Goal: Task Accomplishment & Management: Complete application form

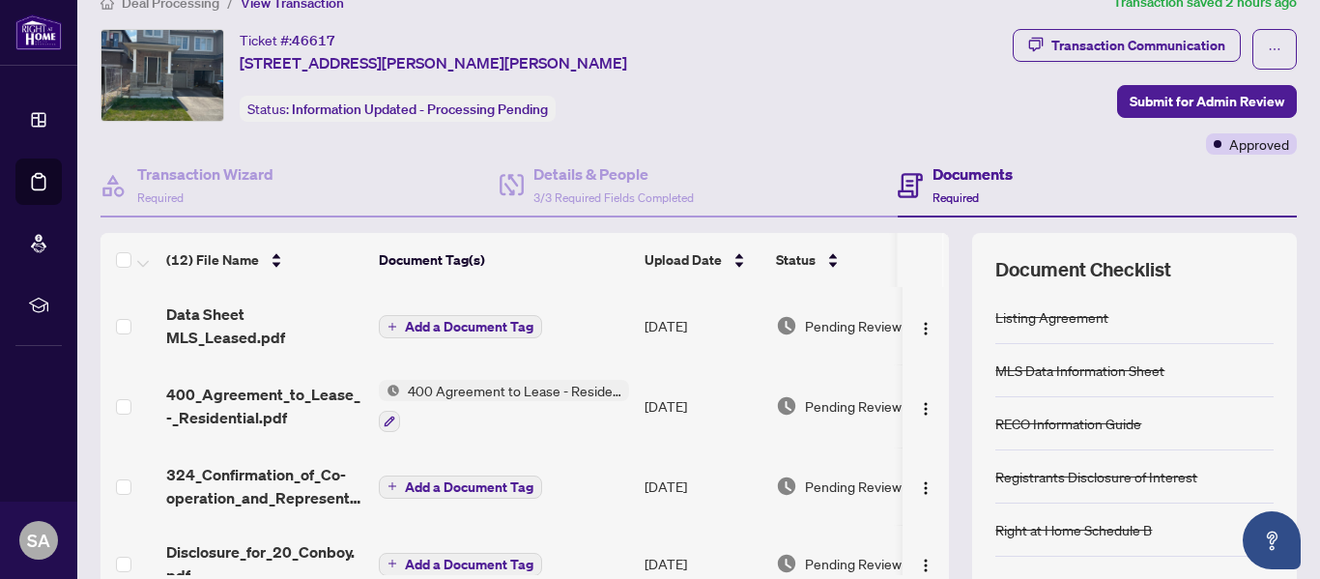
click at [469, 320] on span "Add a Document Tag" at bounding box center [469, 327] width 128 height 14
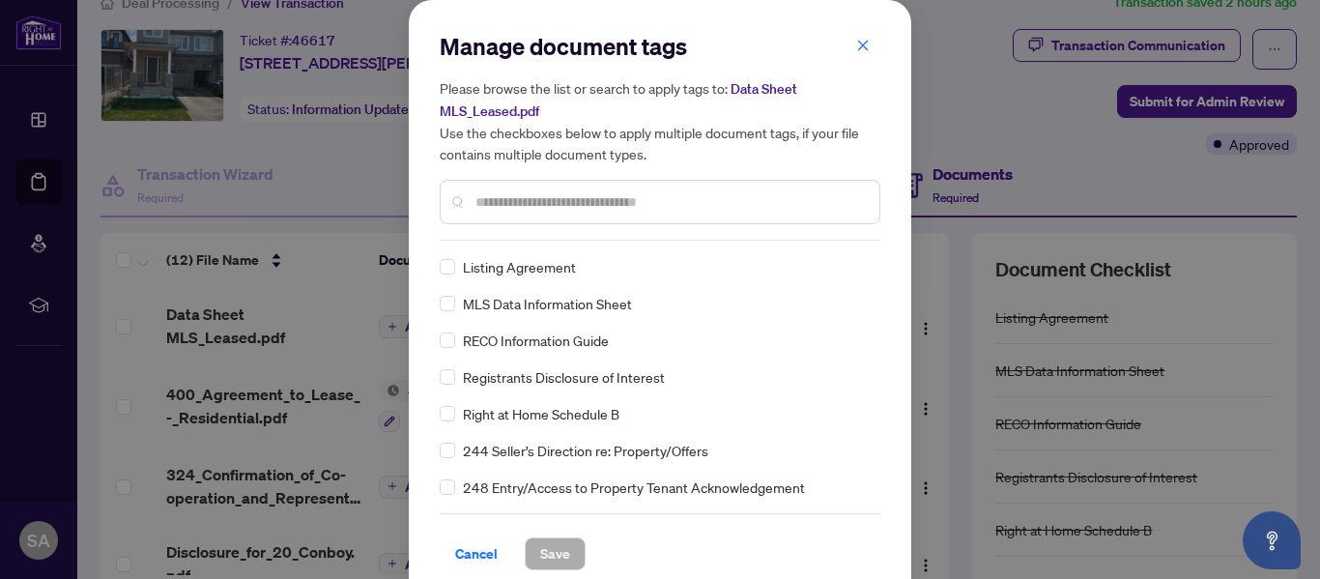
click at [496, 198] on input "text" at bounding box center [669, 201] width 388 height 21
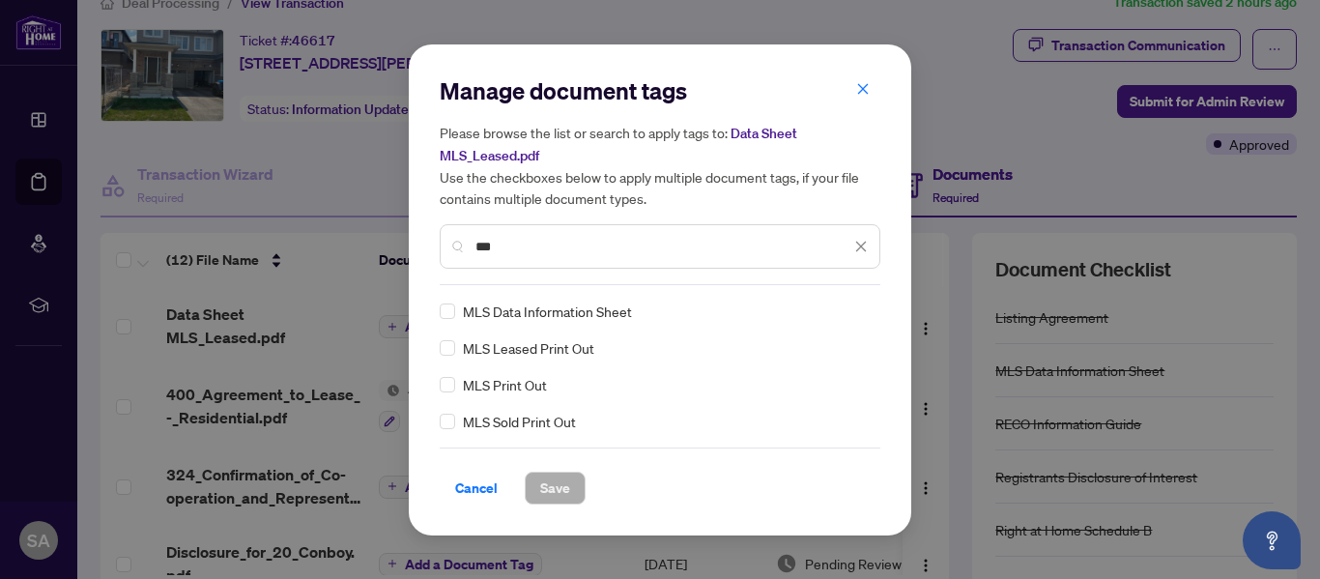
type input "***"
click at [472, 419] on span "MLS Data Information Sheet" at bounding box center [547, 421] width 169 height 21
click at [490, 344] on span "MLS Leased Print Out" at bounding box center [528, 347] width 131 height 21
click at [503, 395] on div "MLS Data Information Sheet MLS Leased Print Out MLS Print Out MLS Sold Print Out" at bounding box center [660, 365] width 441 height 131
click at [534, 394] on div "MLS Data Information Sheet MLS Sold Print Out MLS Leased Print Out MLS Print Out" at bounding box center [660, 365] width 441 height 131
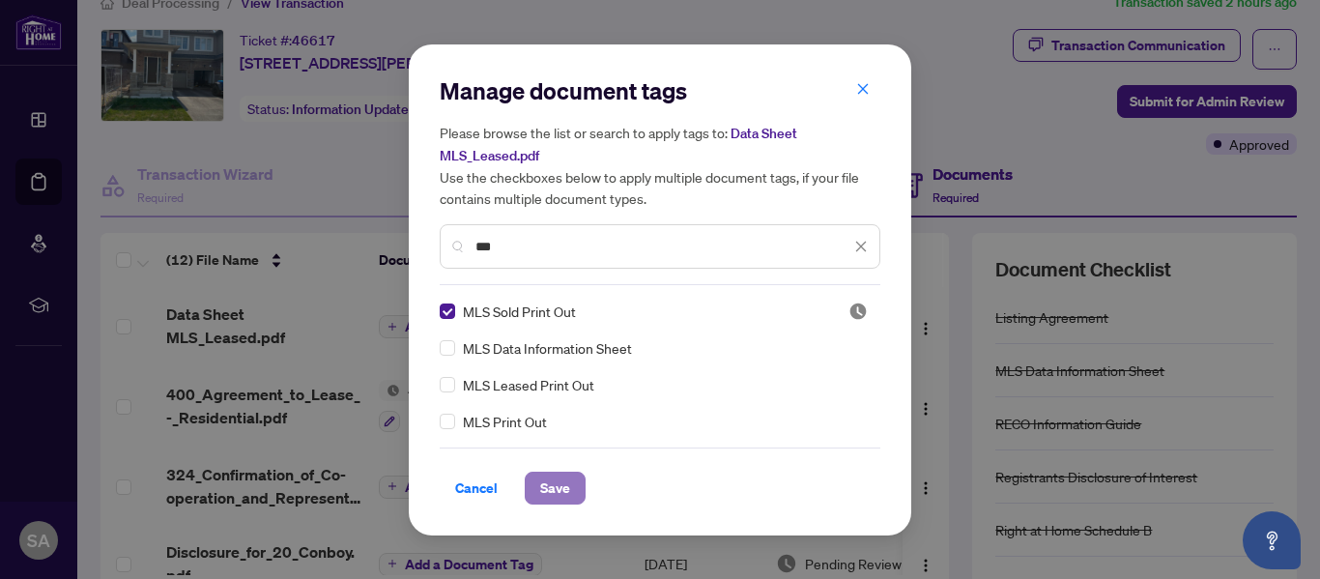
click at [559, 482] on span "Save" at bounding box center [555, 487] width 30 height 31
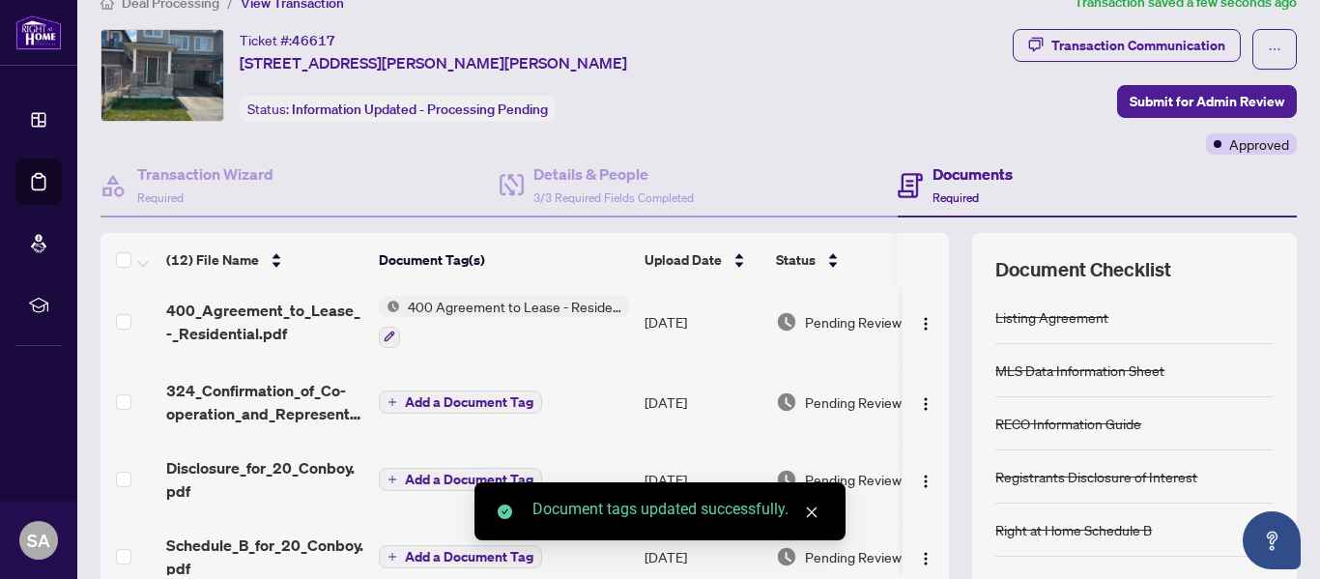
scroll to position [97, 0]
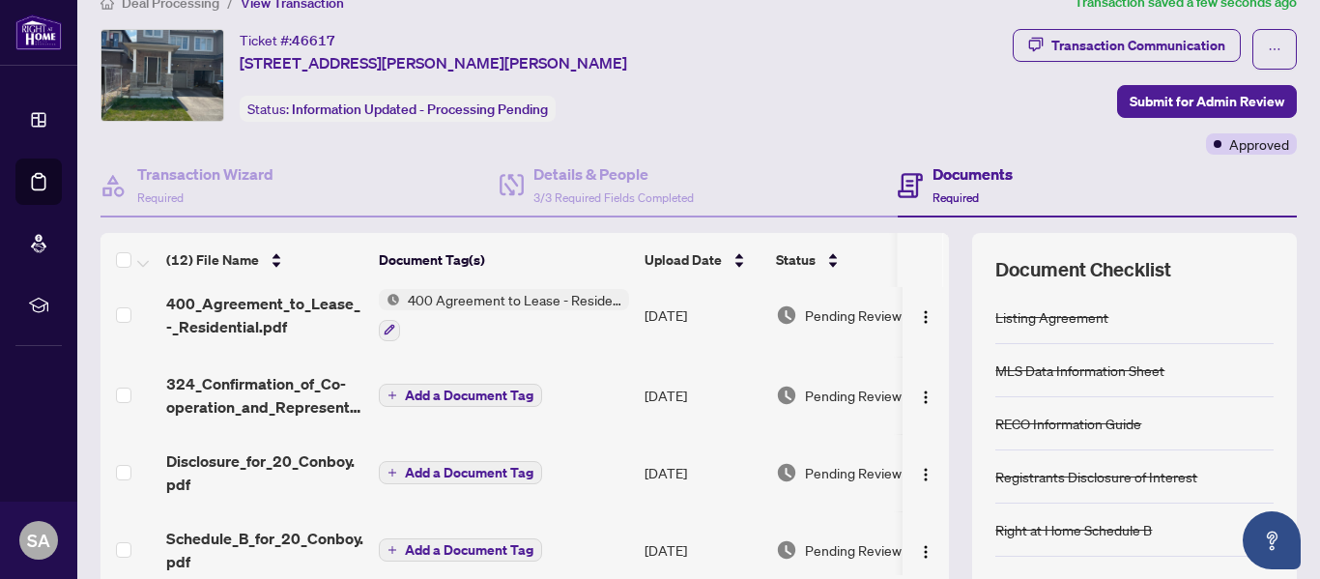
click at [449, 396] on span "Add a Document Tag" at bounding box center [469, 395] width 128 height 14
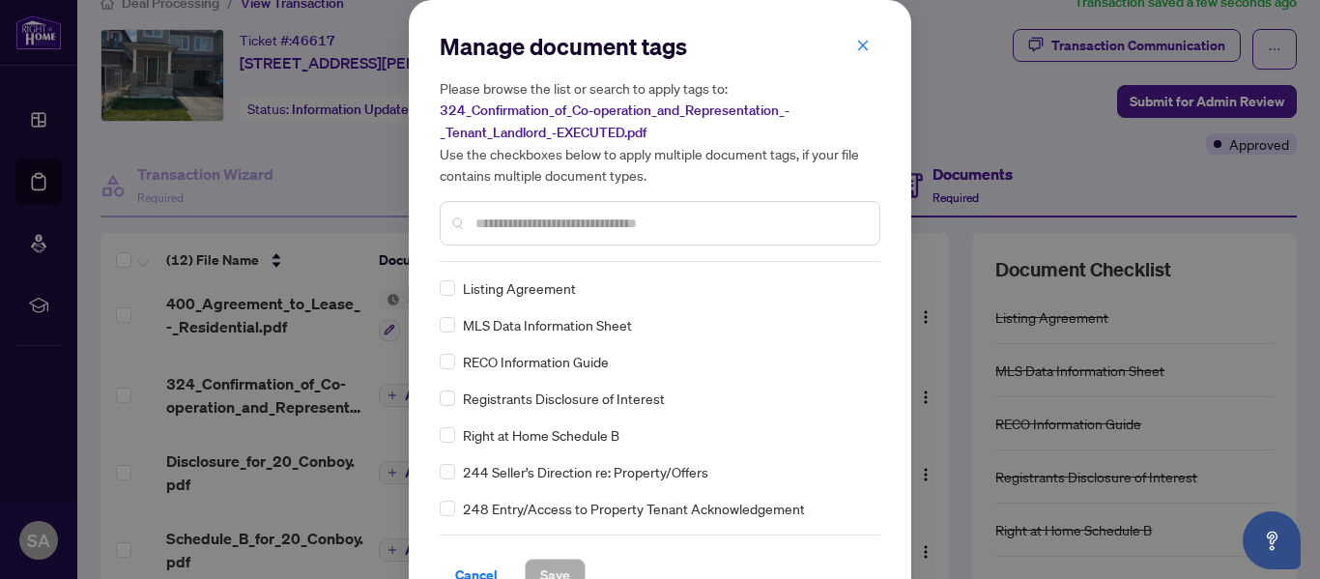
click at [496, 219] on input "text" at bounding box center [669, 223] width 388 height 21
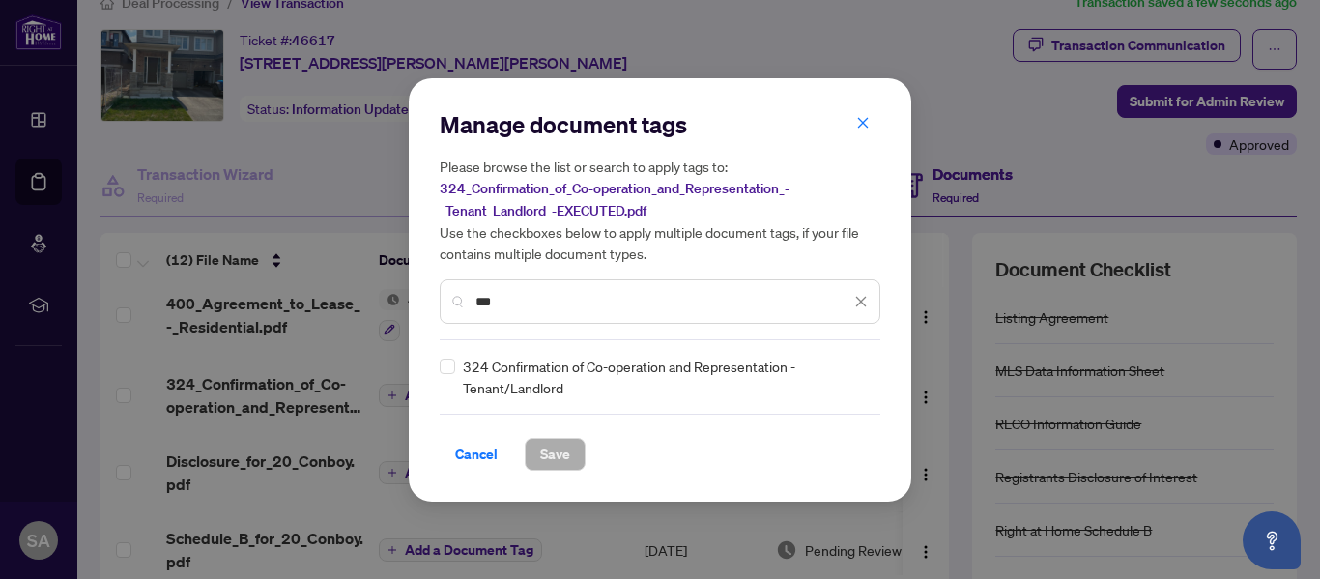
type input "***"
click at [555, 449] on span "Save" at bounding box center [555, 454] width 30 height 31
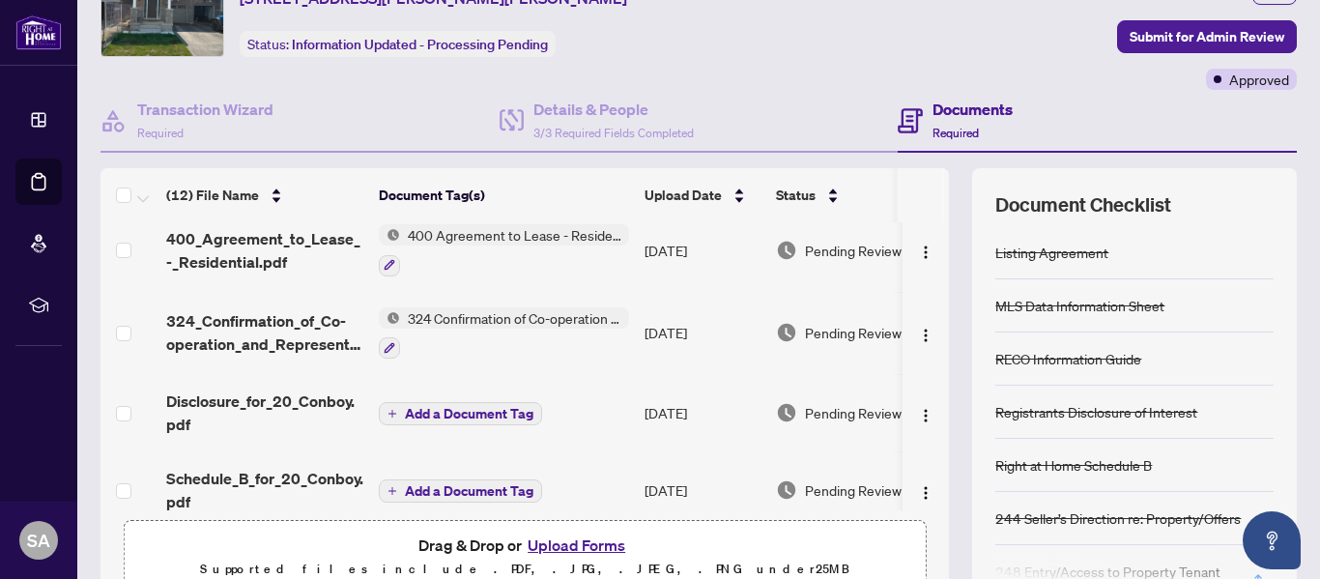
click at [456, 408] on span "Add a Document Tag" at bounding box center [469, 414] width 128 height 14
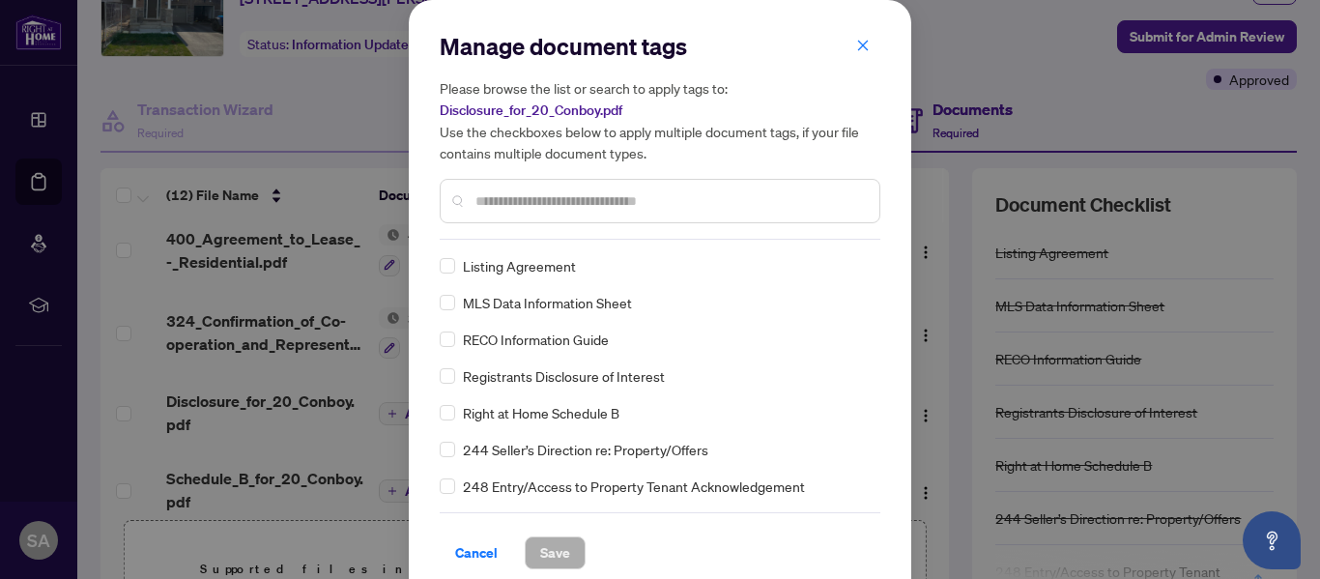
click at [475, 204] on input "text" at bounding box center [669, 200] width 388 height 21
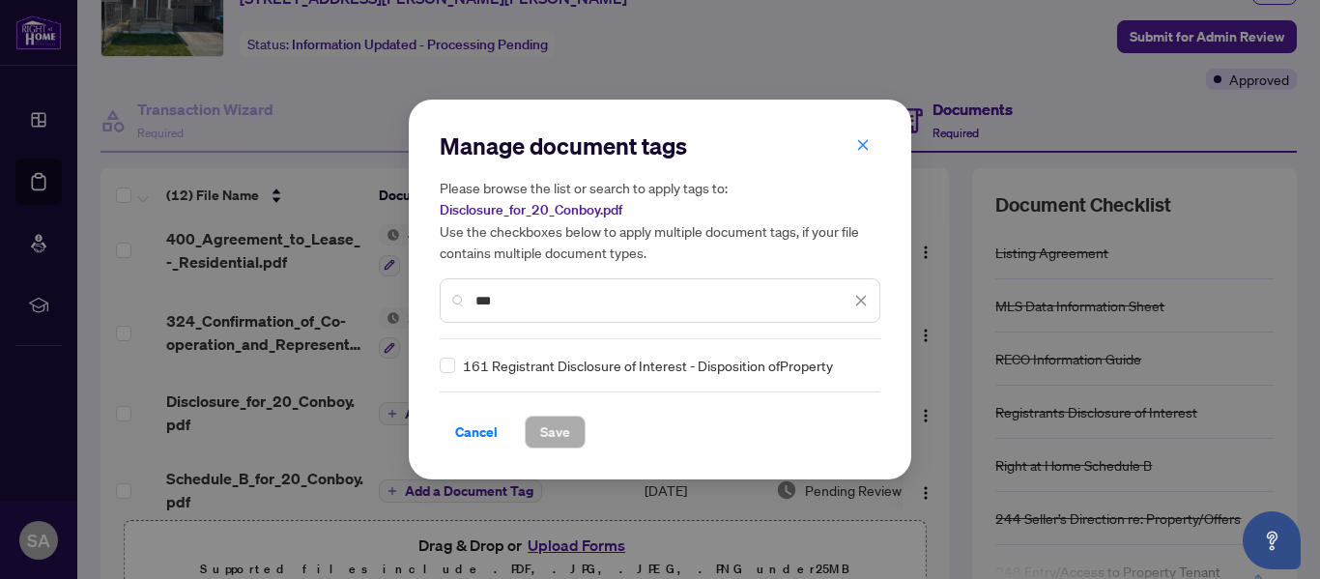
type input "***"
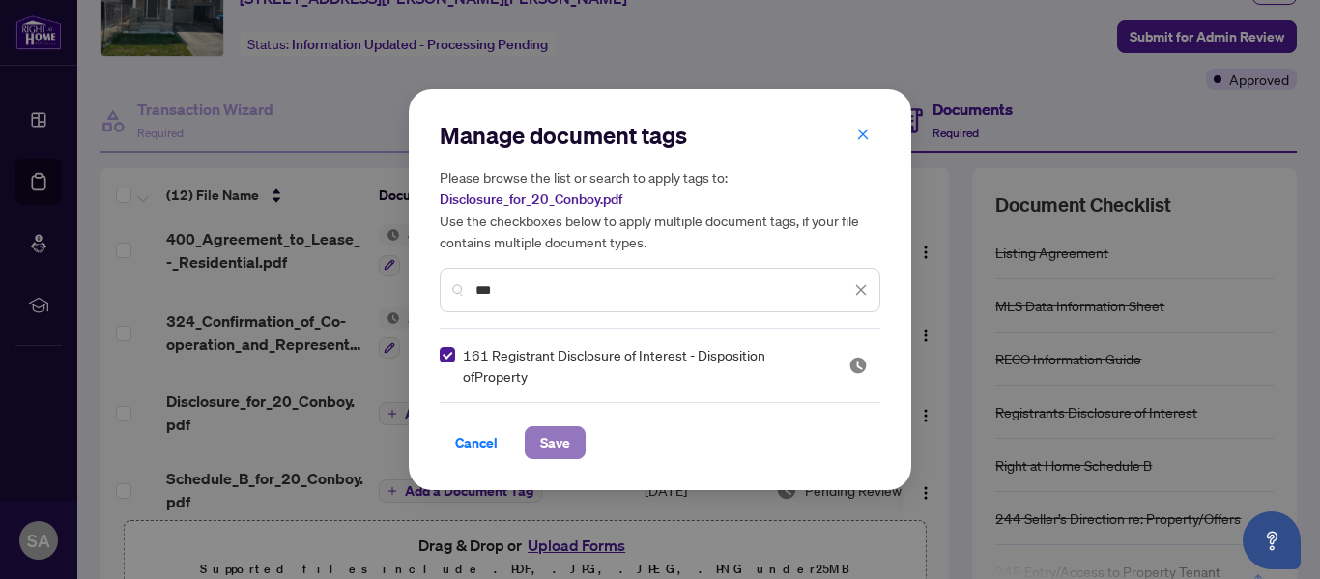
click at [548, 447] on span "Save" at bounding box center [555, 442] width 30 height 31
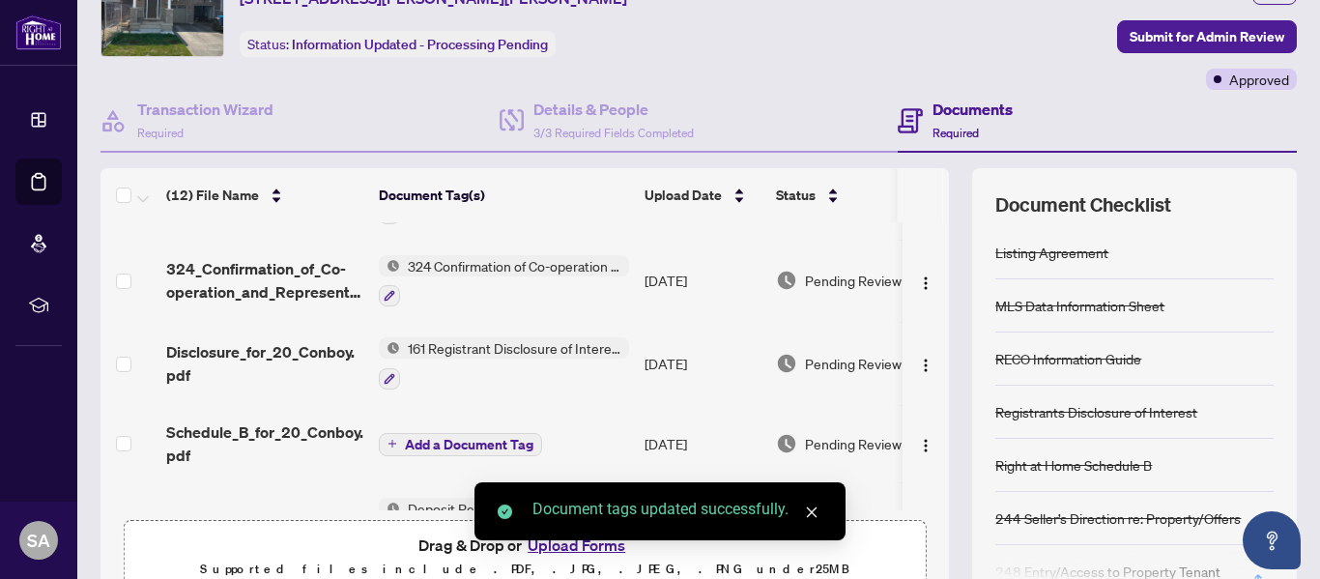
scroll to position [193, 0]
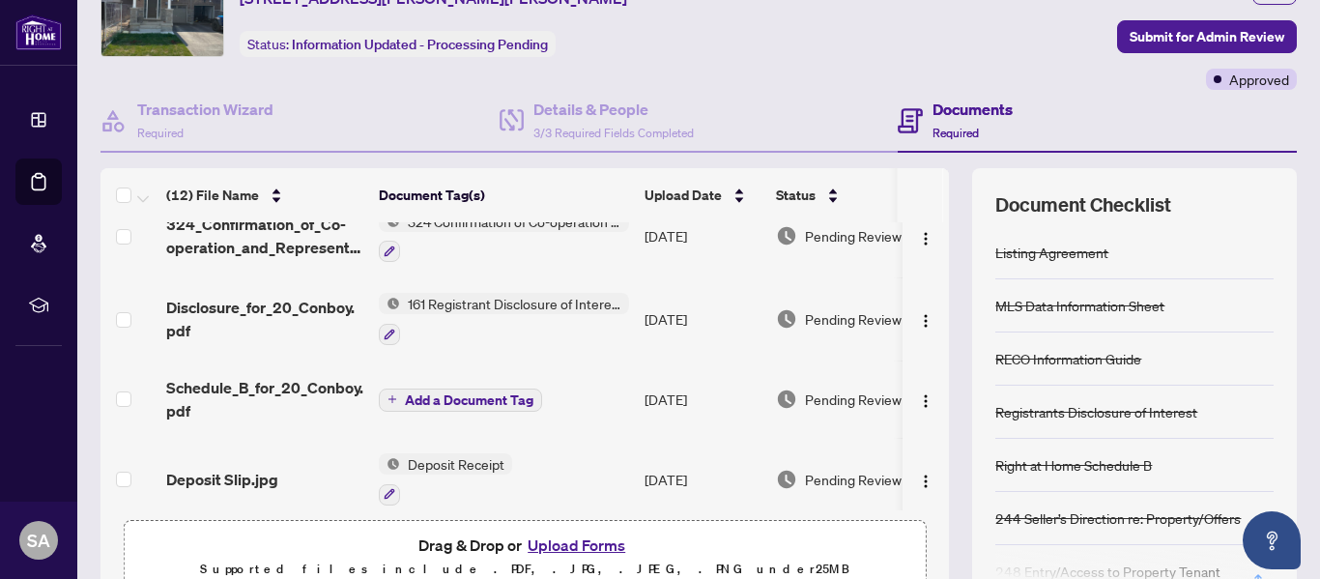
click at [449, 397] on span "Add a Document Tag" at bounding box center [469, 400] width 128 height 14
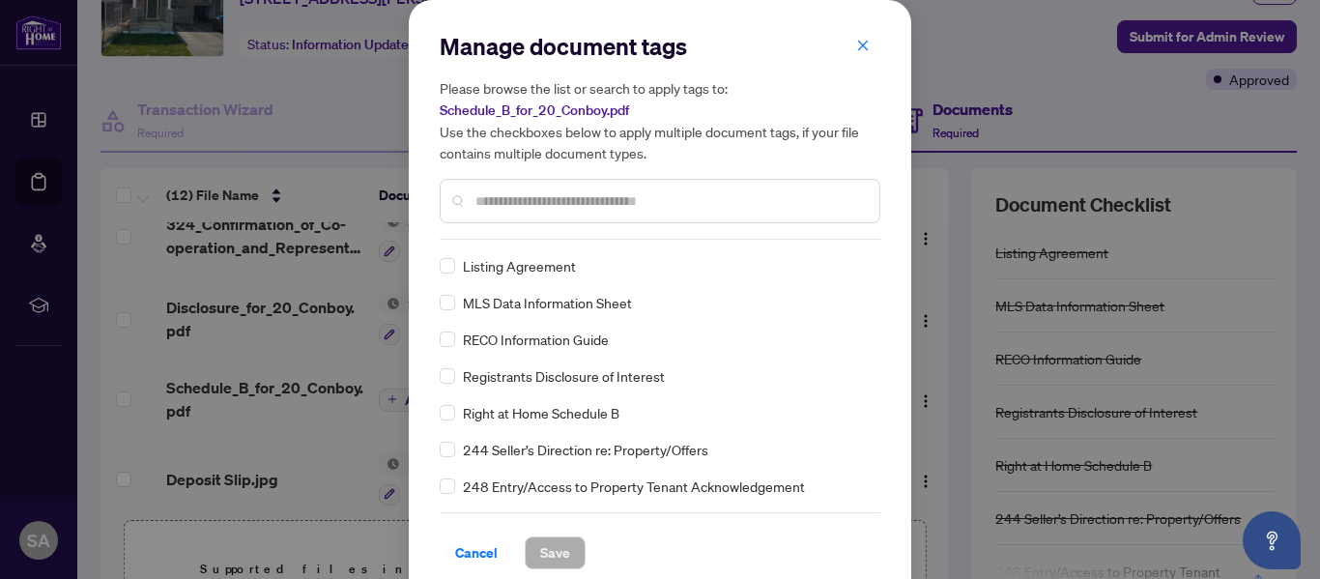
click at [508, 202] on input "text" at bounding box center [669, 200] width 388 height 21
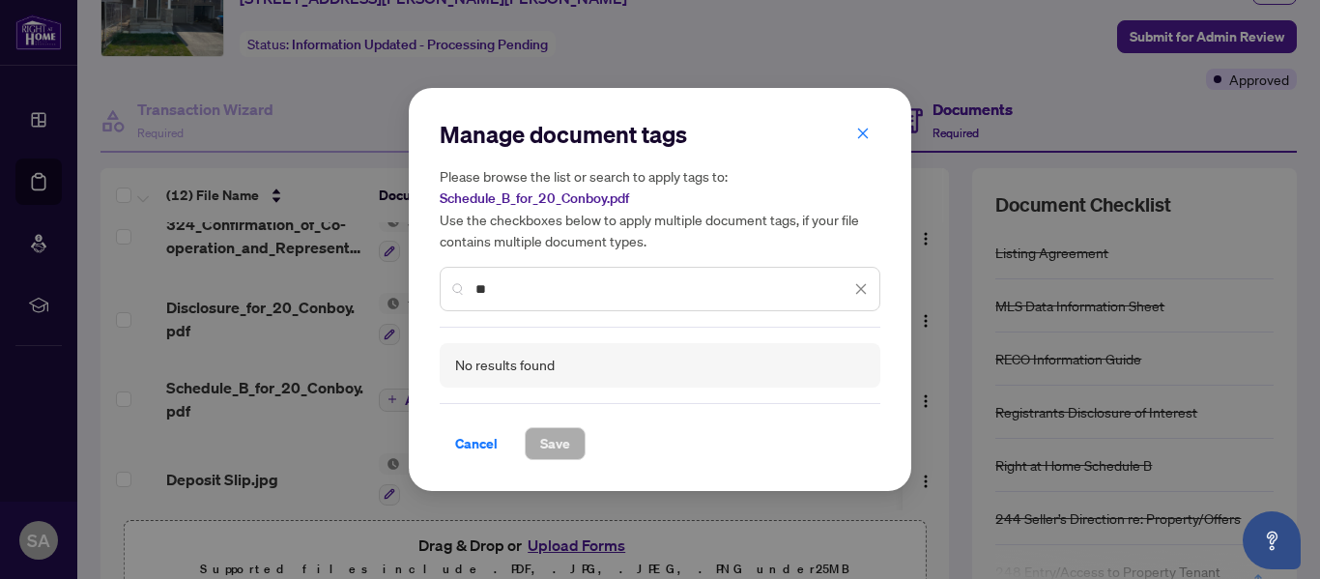
type input "*"
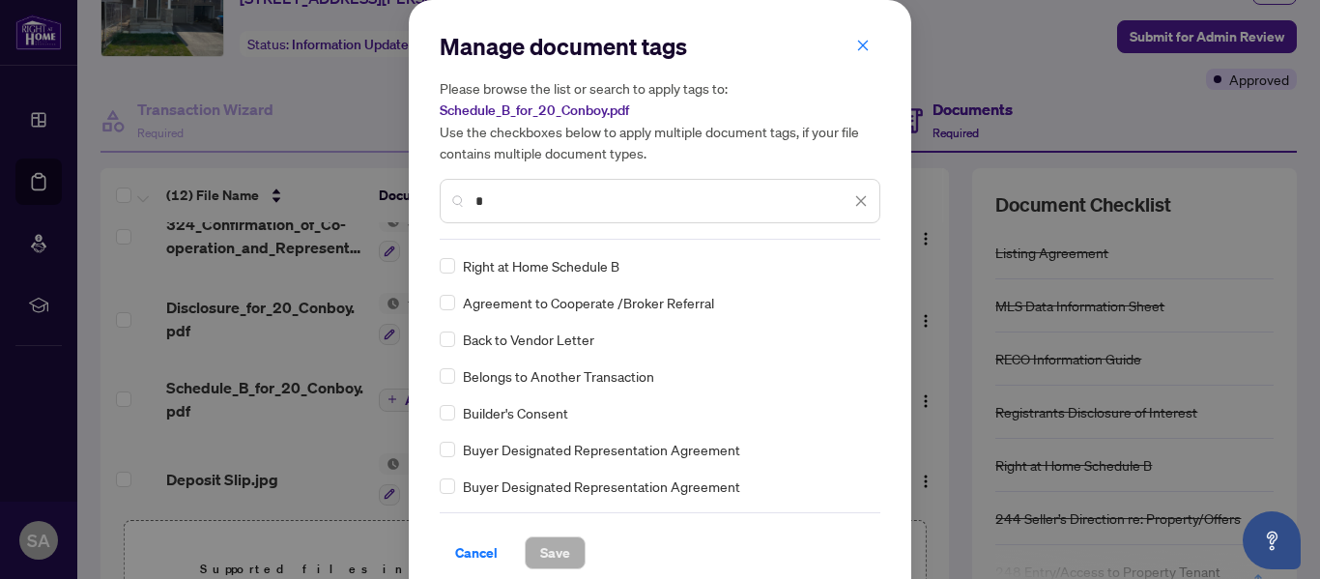
type input "*"
click at [541, 552] on span "Save" at bounding box center [555, 552] width 30 height 31
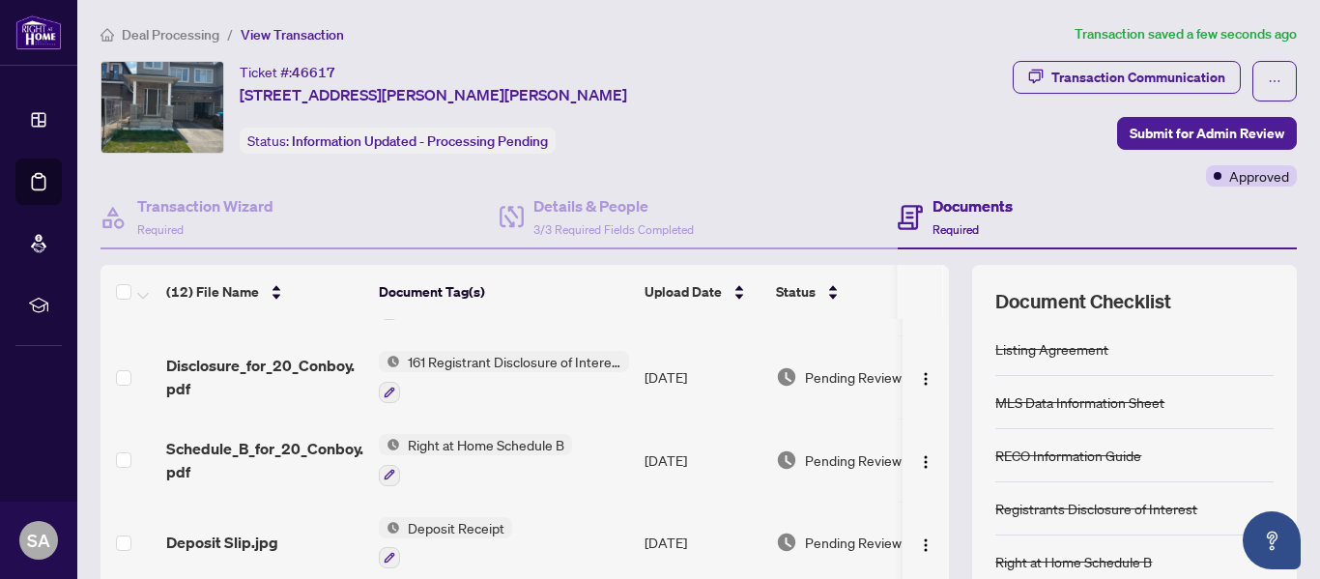
scroll to position [225, 0]
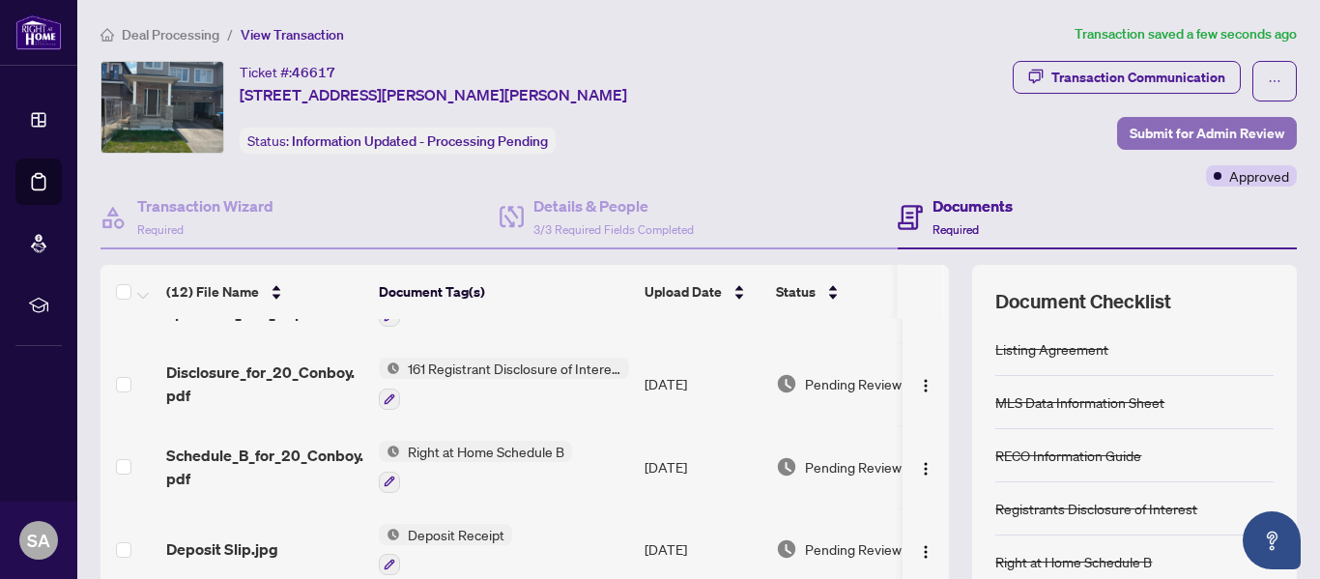
click at [1189, 132] on span "Submit for Admin Review" at bounding box center [1206, 133] width 155 height 31
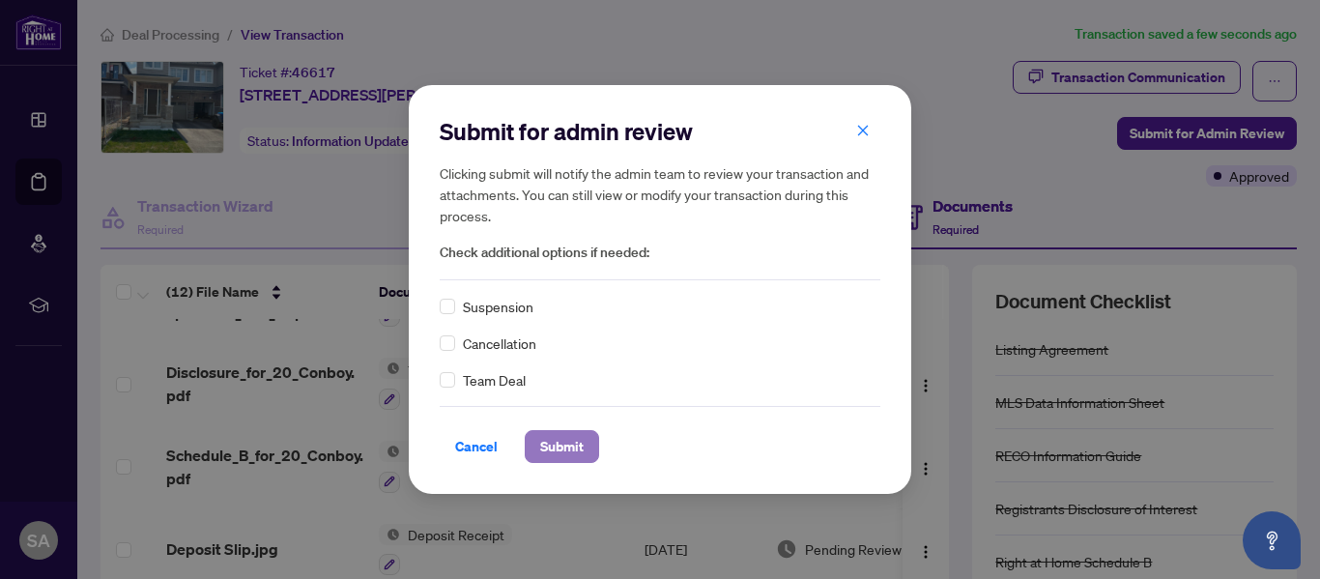
click at [560, 445] on span "Submit" at bounding box center [561, 446] width 43 height 31
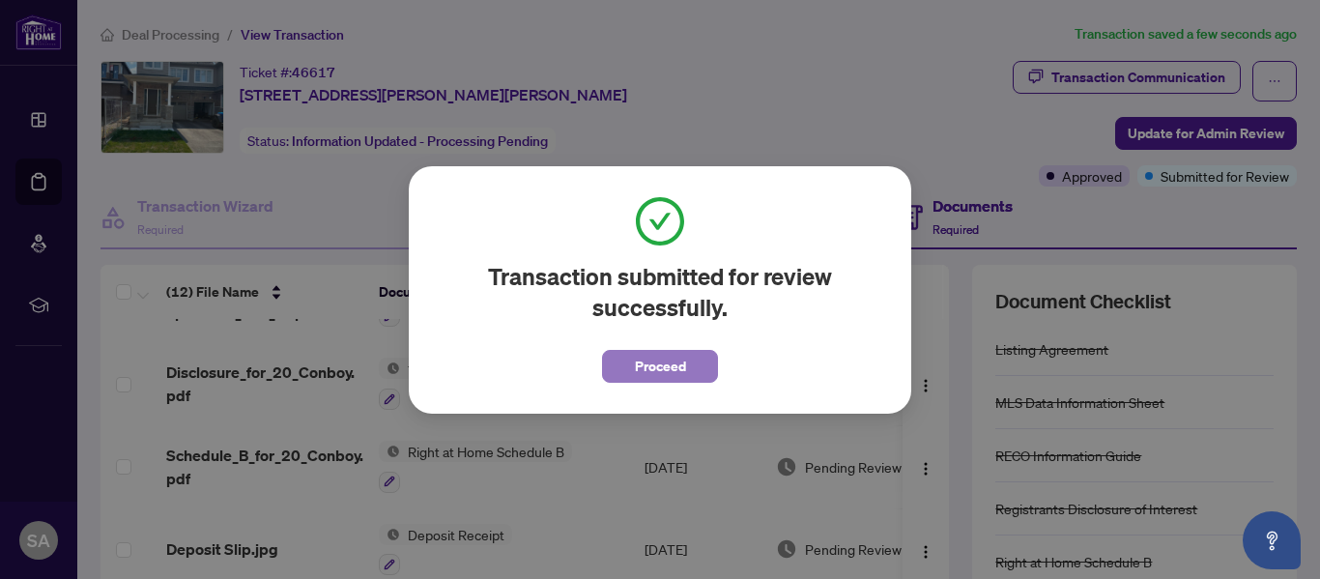
click at [674, 364] on span "Proceed" at bounding box center [660, 366] width 51 height 31
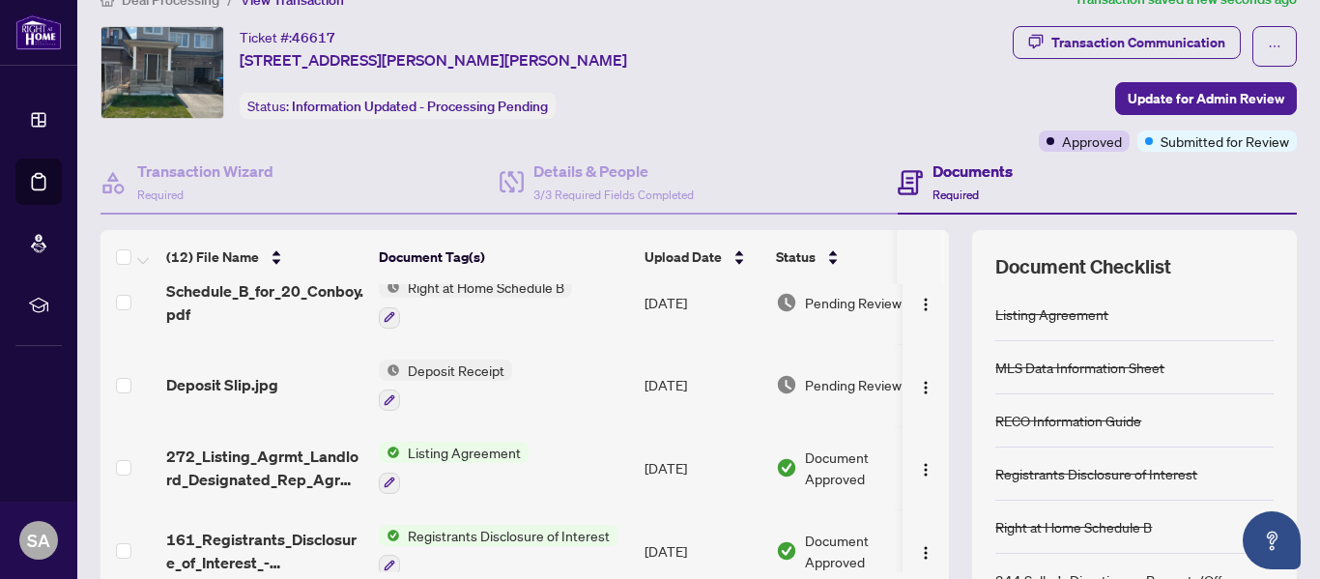
scroll to position [0, 0]
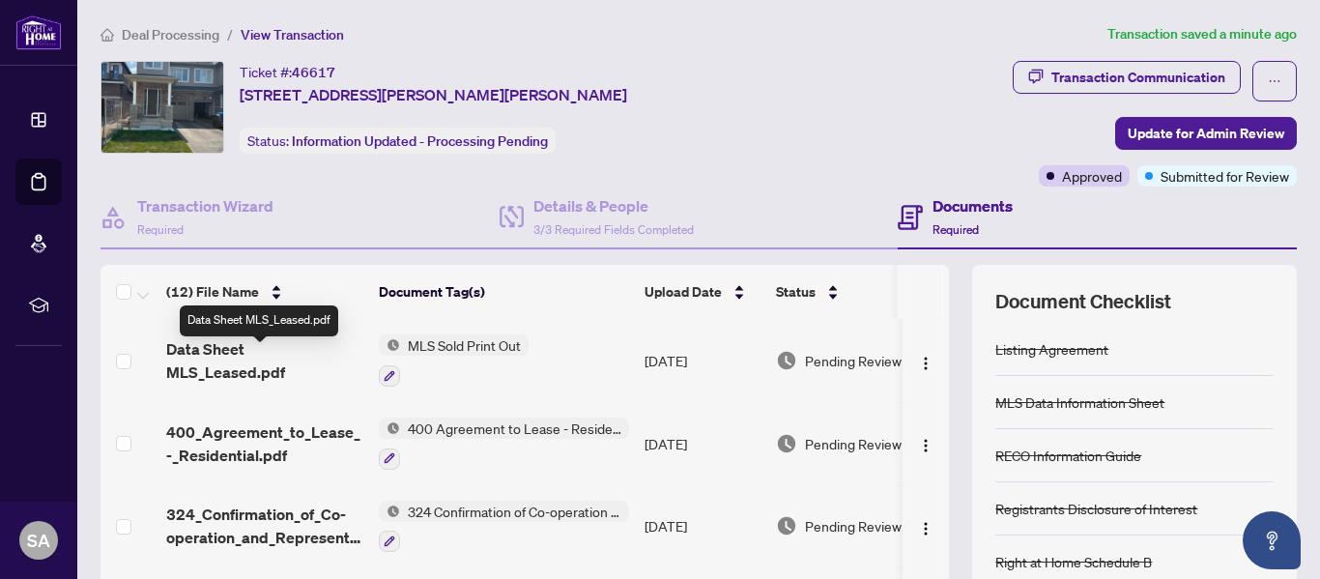
click at [323, 360] on span "Data Sheet MLS_Leased.pdf" at bounding box center [264, 360] width 197 height 46
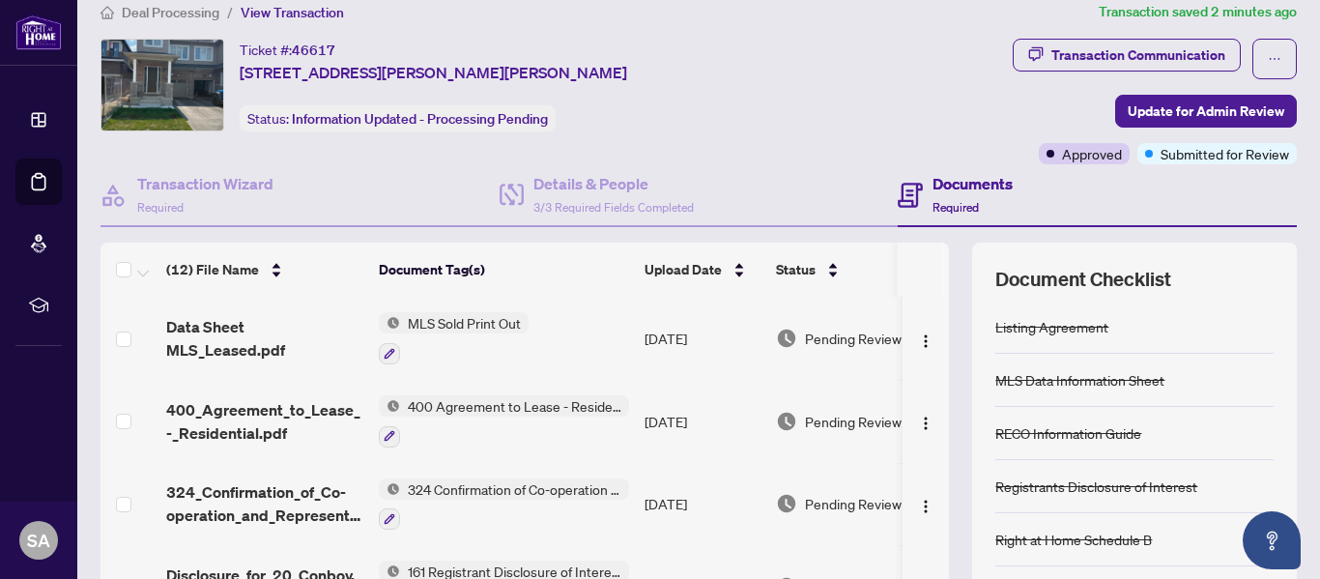
scroll to position [32, 0]
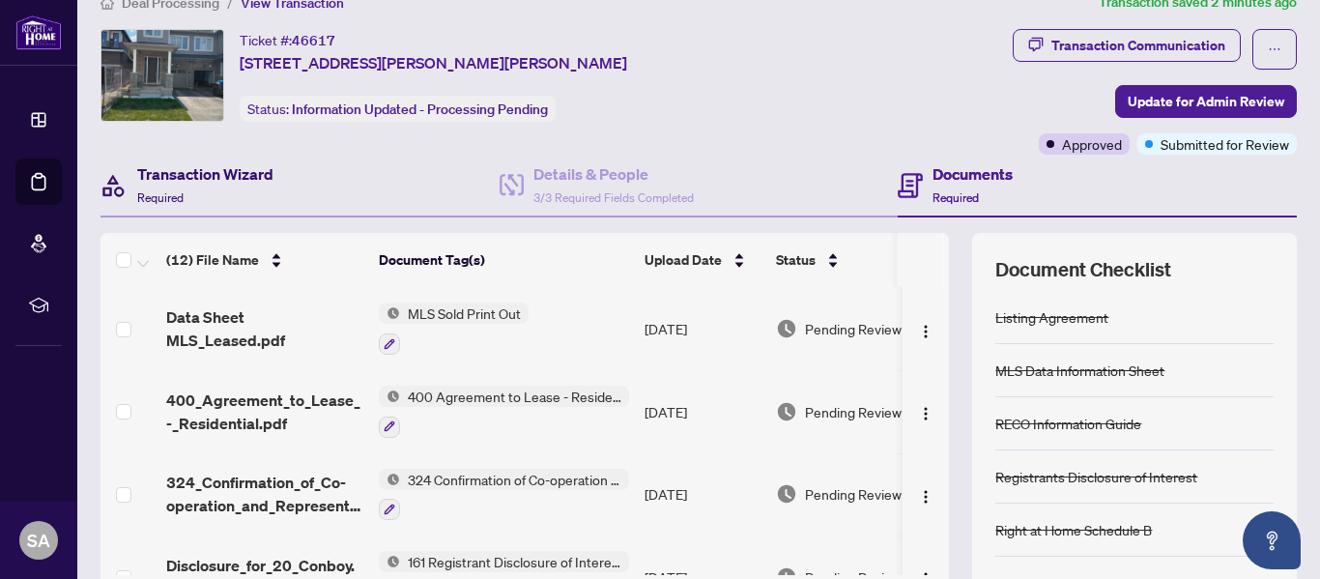
click at [208, 172] on h4 "Transaction Wizard" at bounding box center [205, 173] width 136 height 23
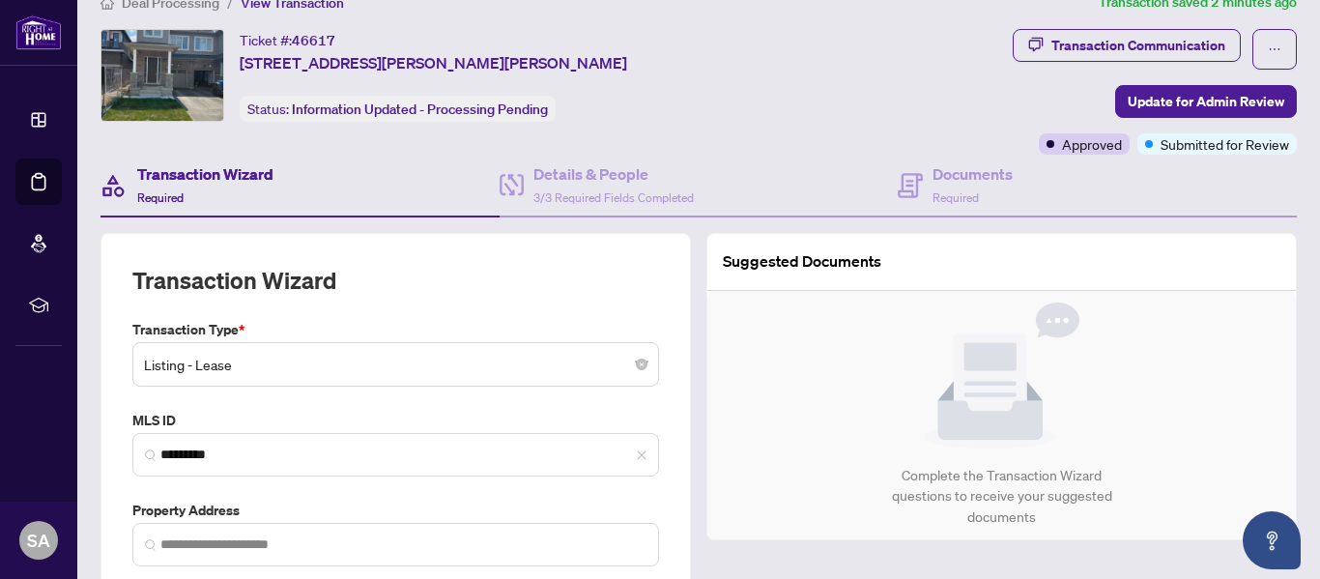
type input "**********"
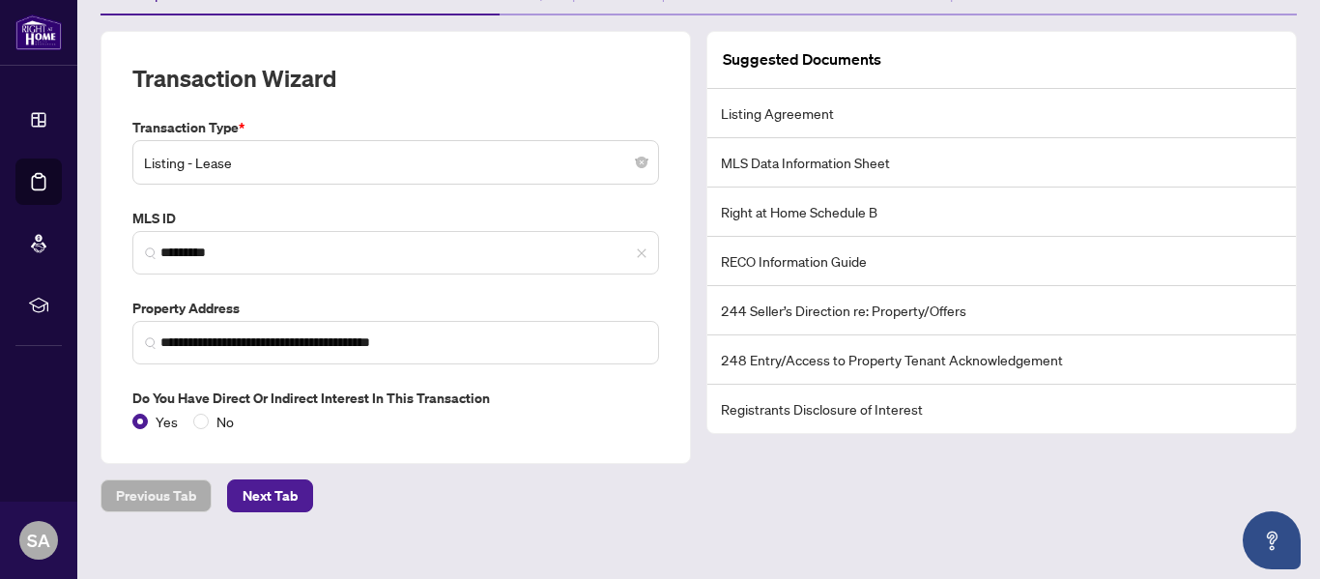
scroll to position [257, 0]
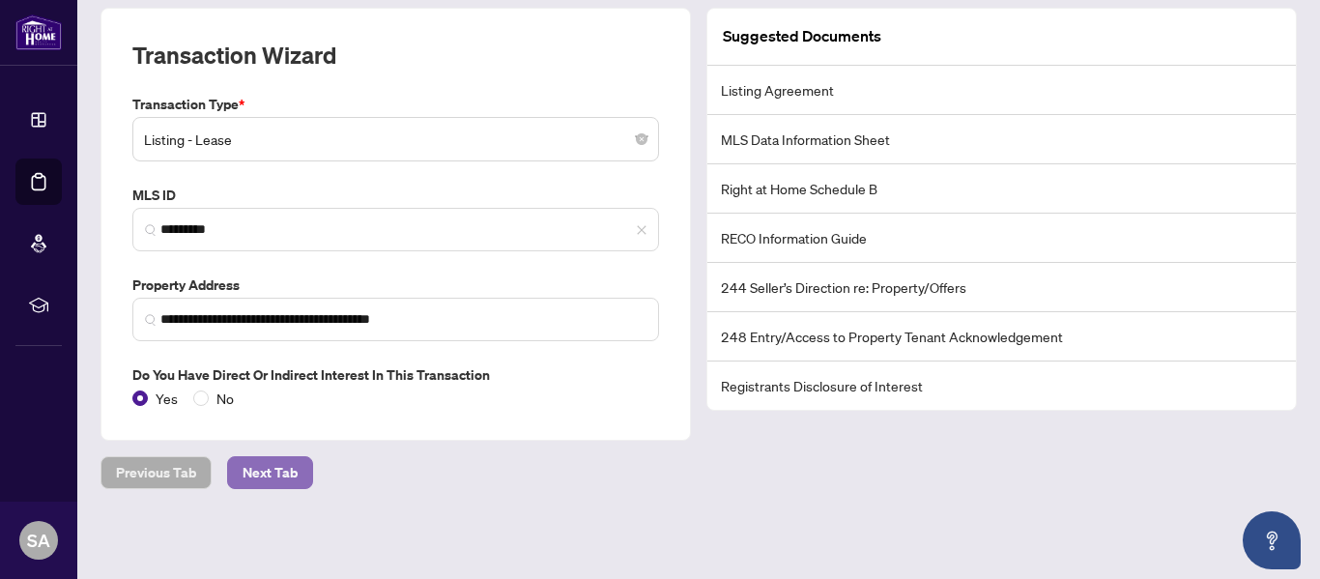
click at [272, 472] on span "Next Tab" at bounding box center [269, 472] width 55 height 31
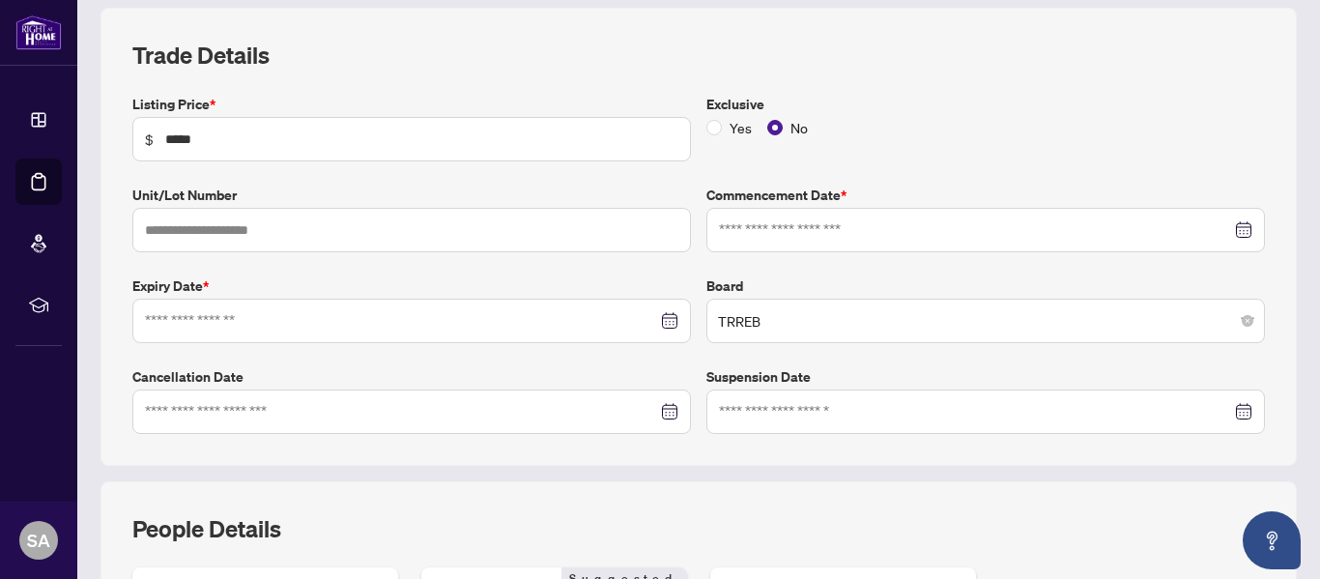
type input "**********"
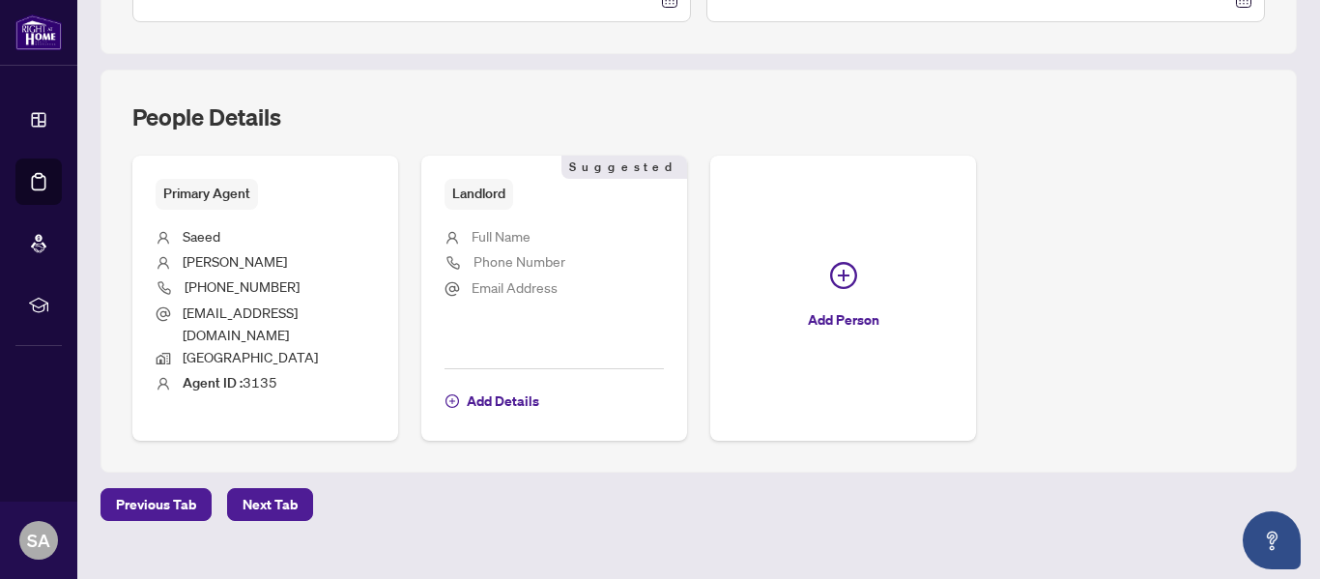
scroll to position [681, 0]
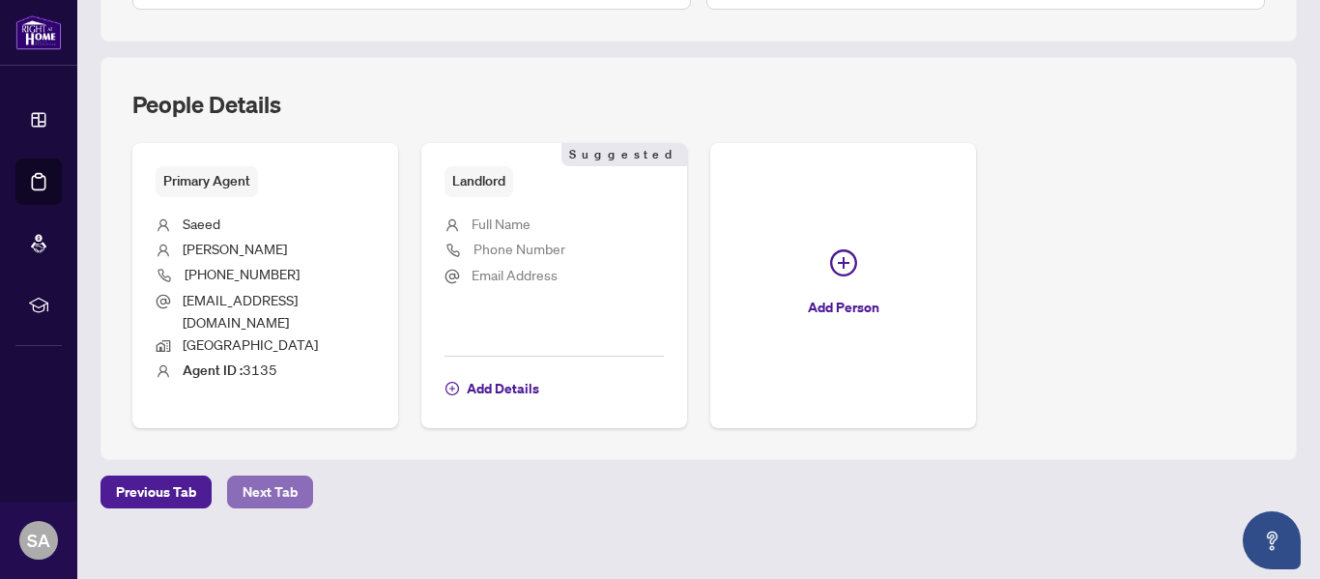
click at [285, 475] on button "Next Tab" at bounding box center [270, 491] width 86 height 33
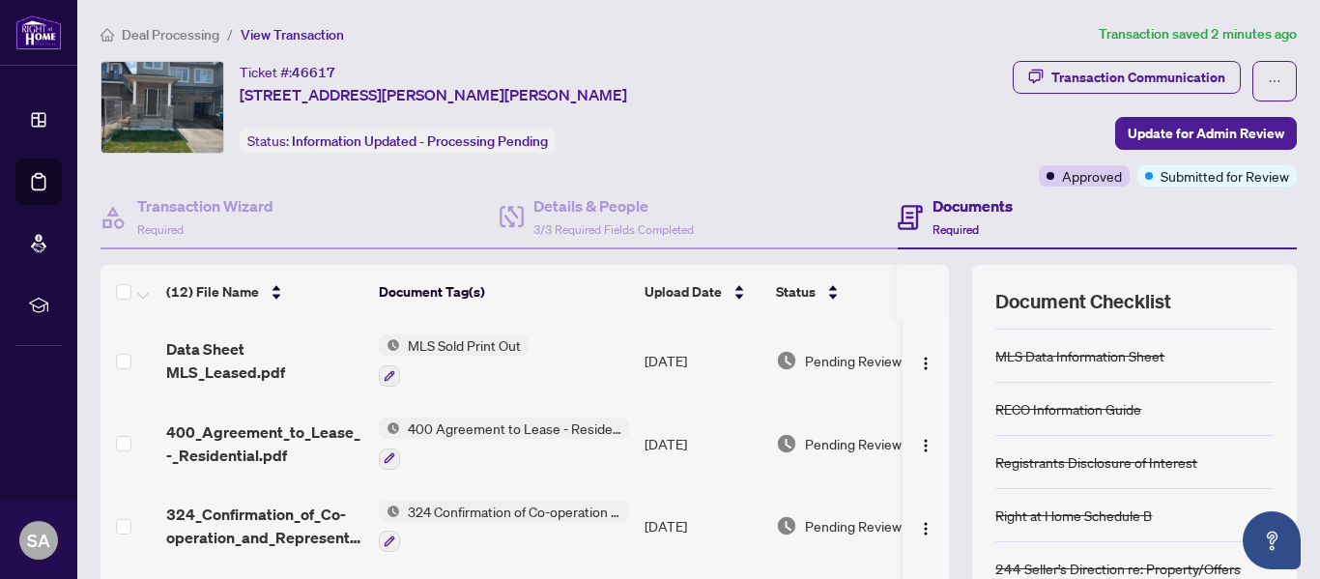
click at [926, 300] on th at bounding box center [920, 292] width 46 height 54
